Goal: Communication & Community: Connect with others

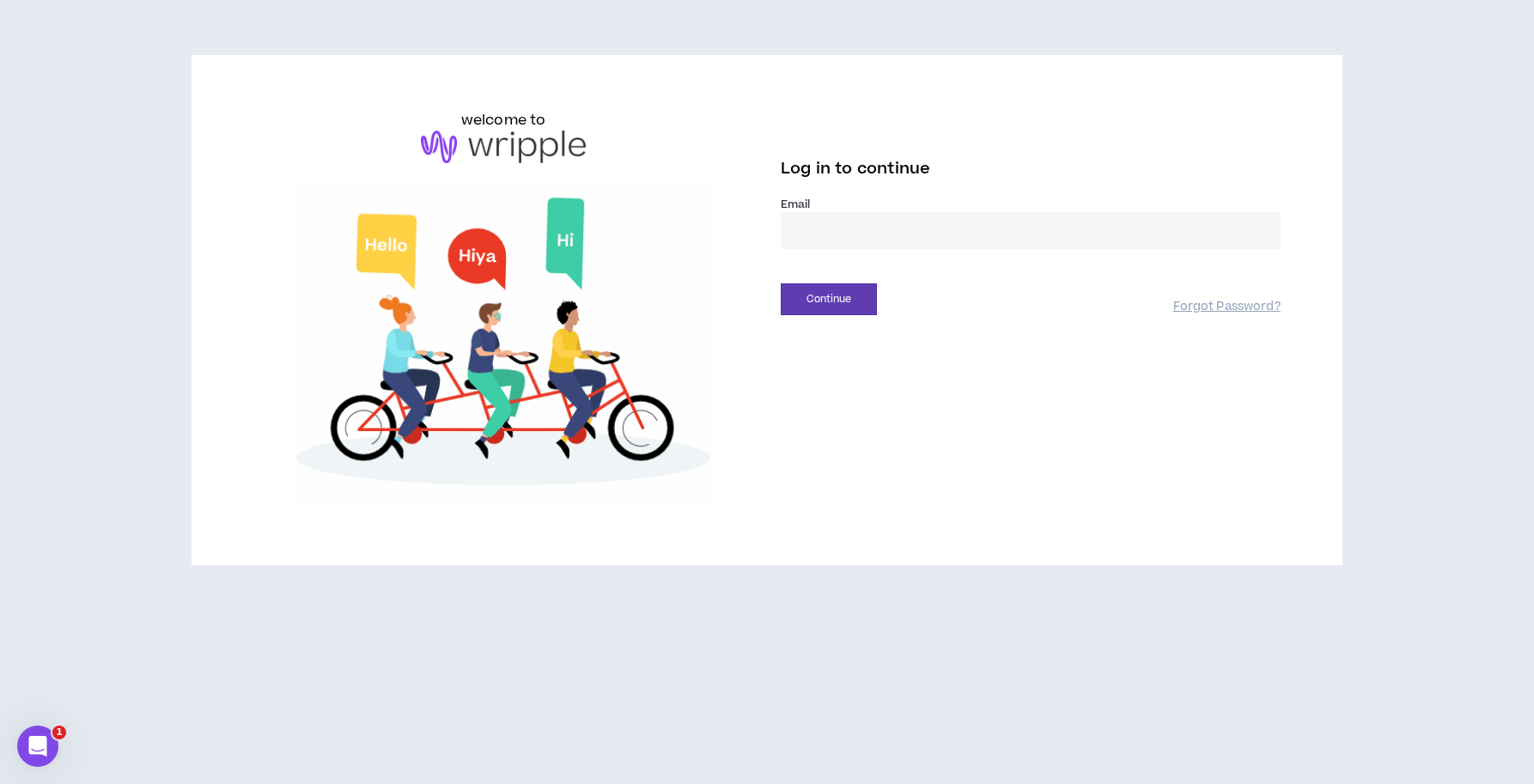
click at [818, 233] on input "email" at bounding box center [1031, 230] width 500 height 37
type input "**********"
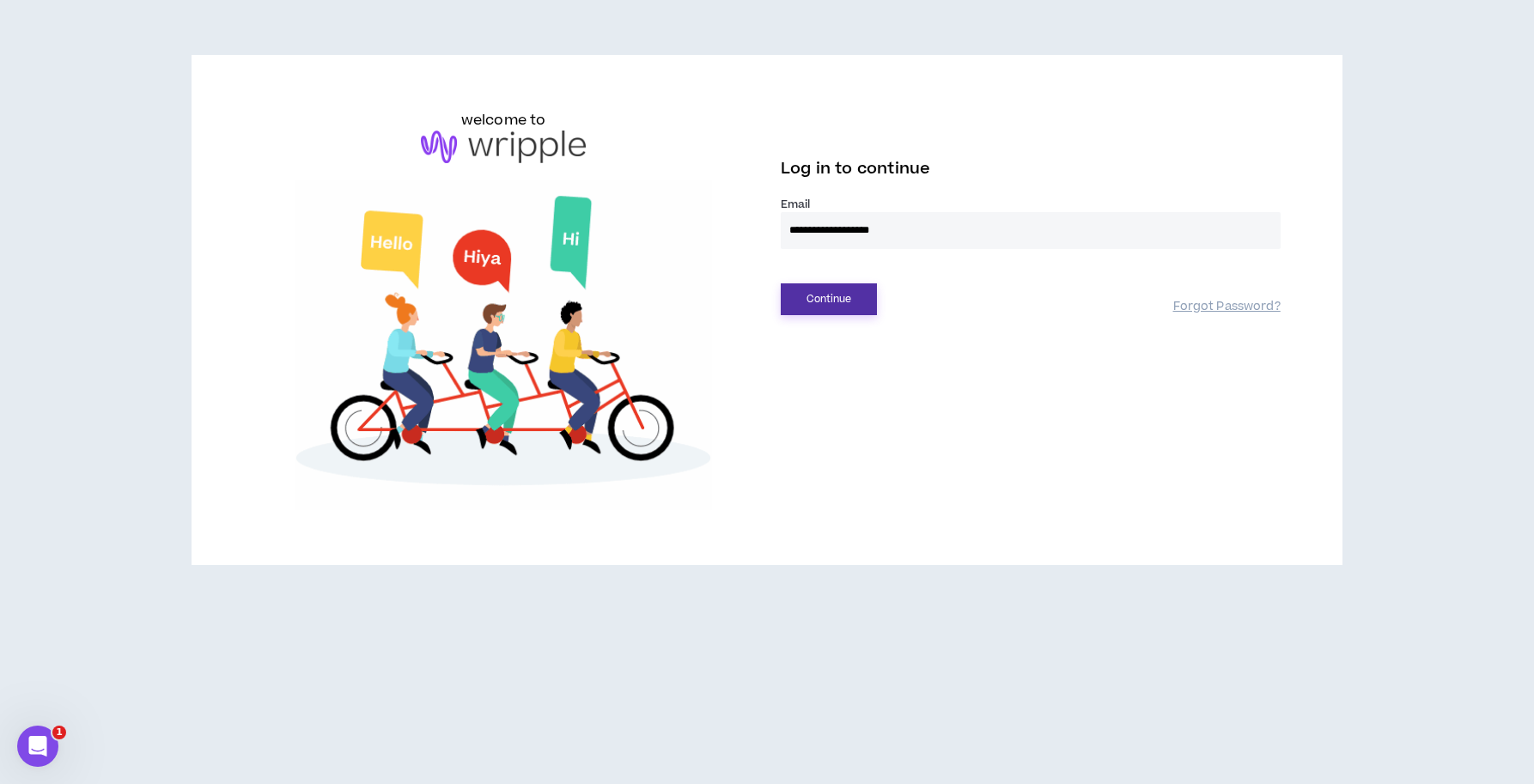
click at [824, 298] on button "Continue" at bounding box center [829, 300] width 96 height 32
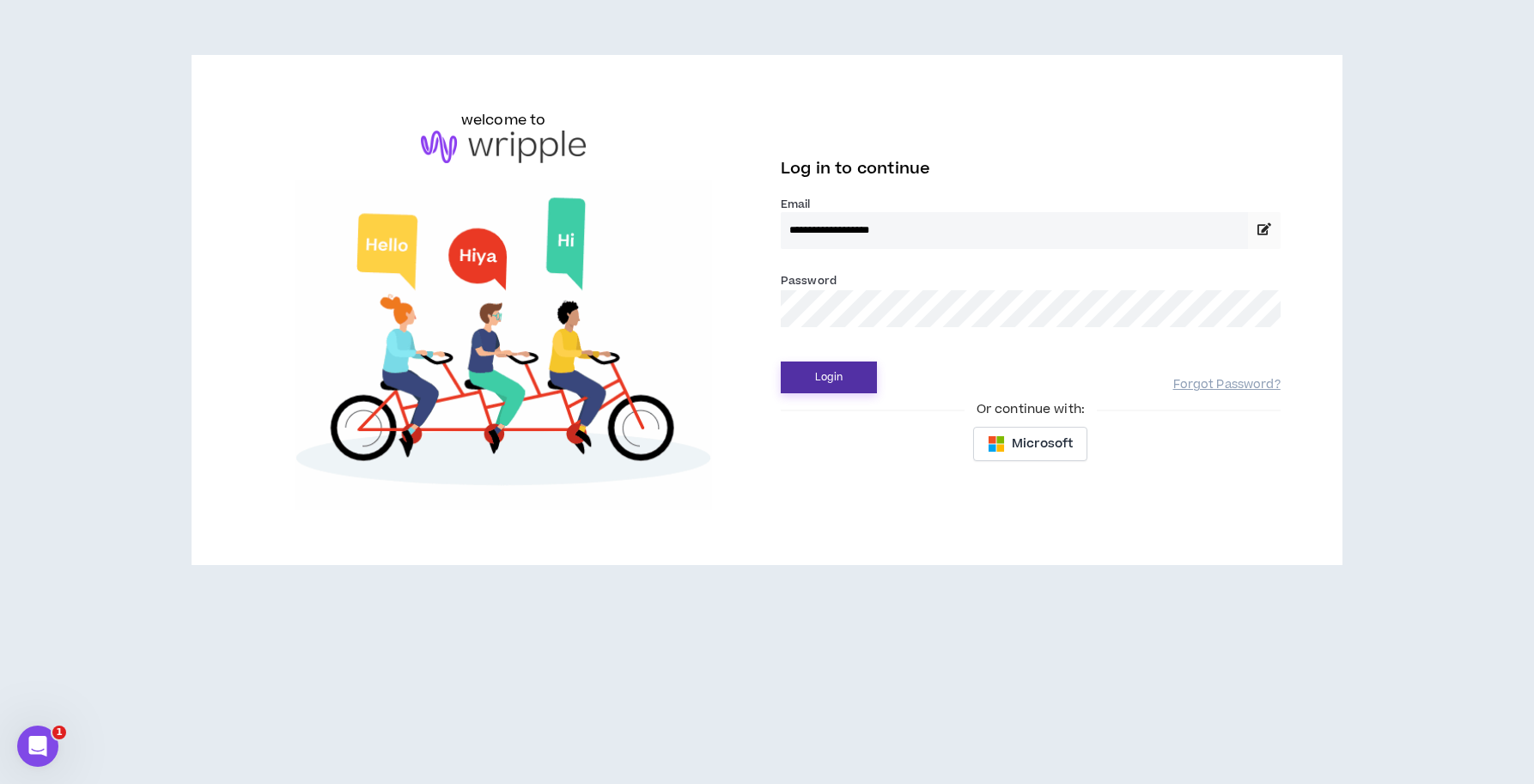
click at [819, 385] on button "Login" at bounding box center [829, 378] width 96 height 32
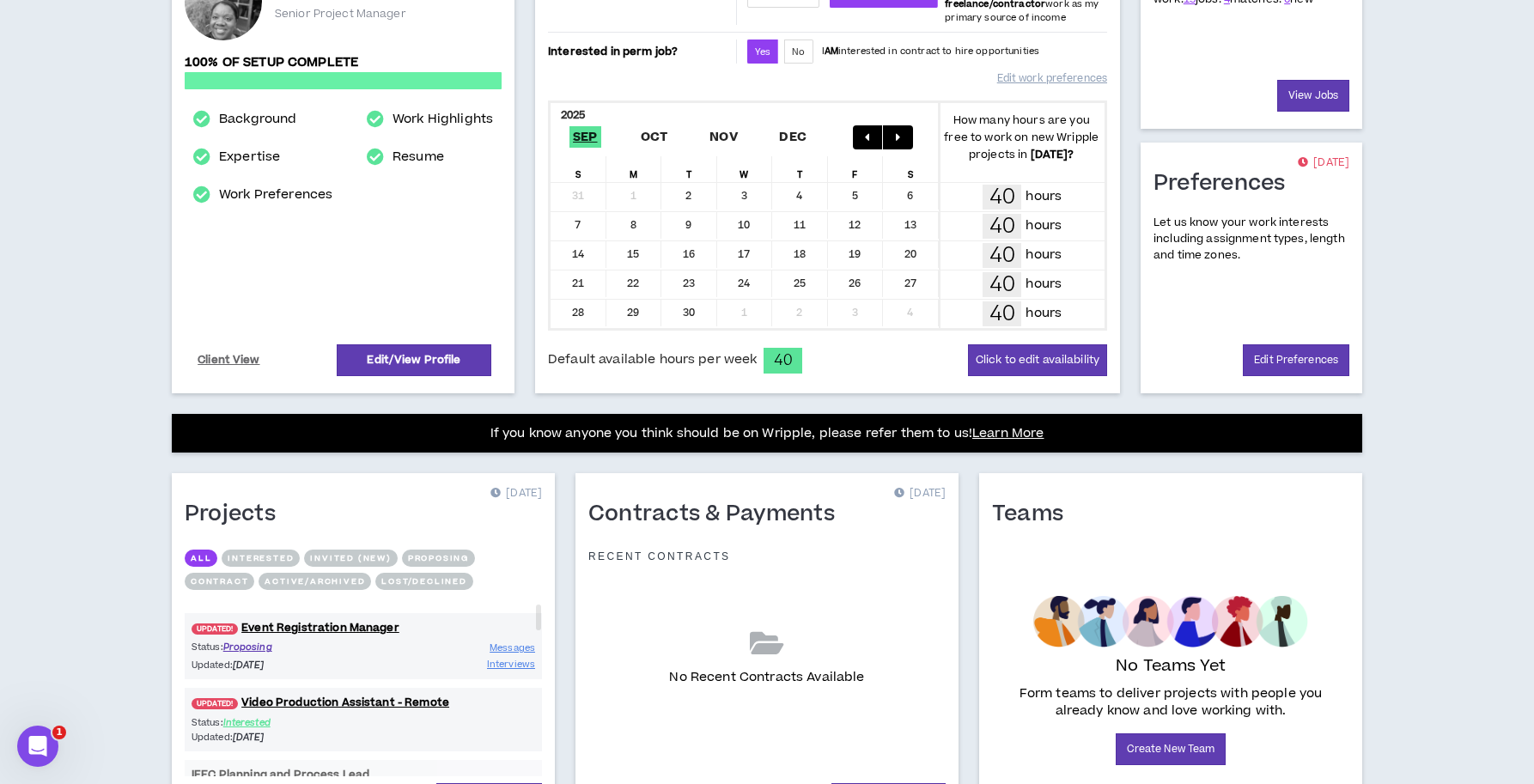
scroll to position [375, 0]
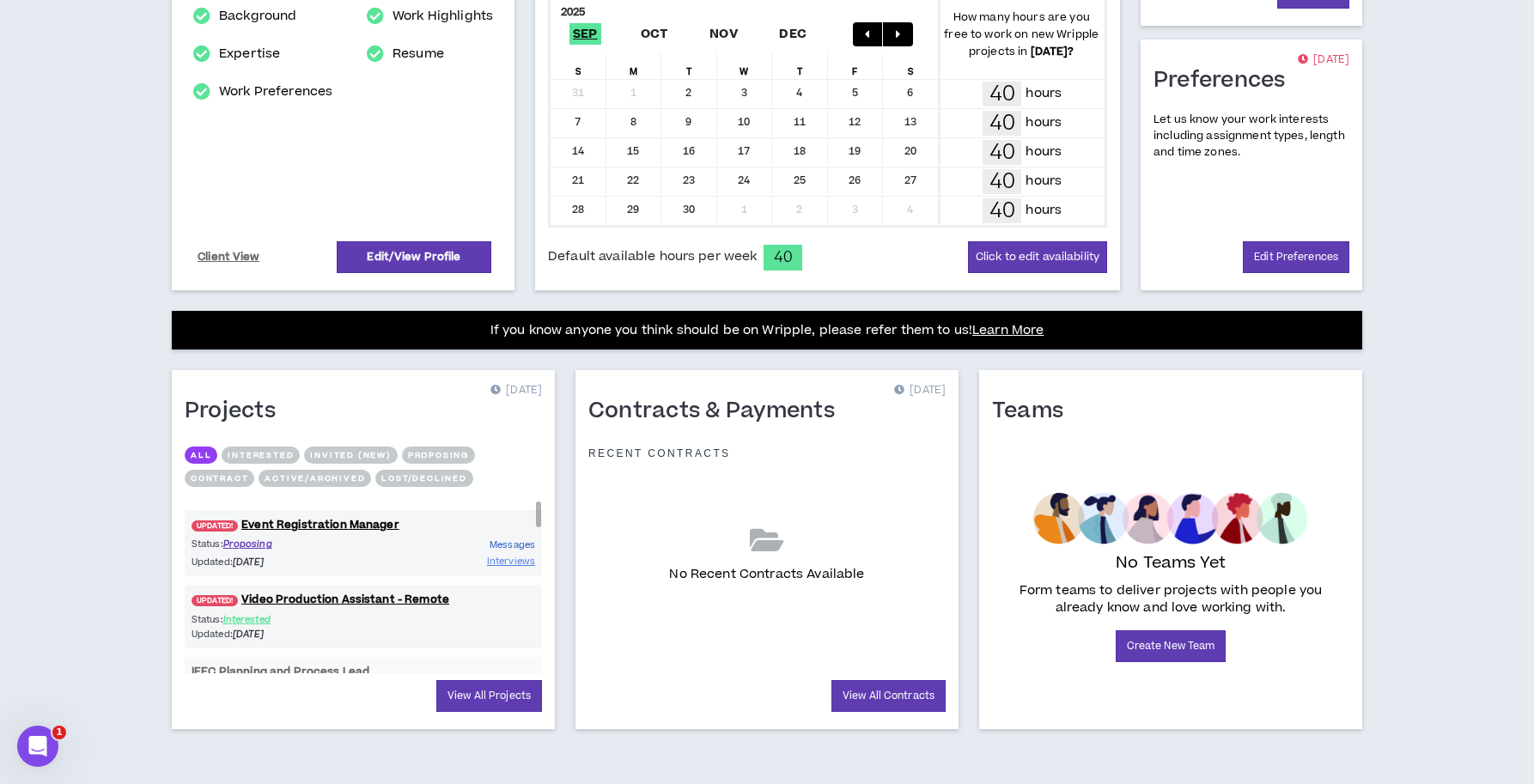
click at [506, 547] on span "Messages" at bounding box center [513, 545] width 46 height 13
